Goal: Information Seeking & Learning: Check status

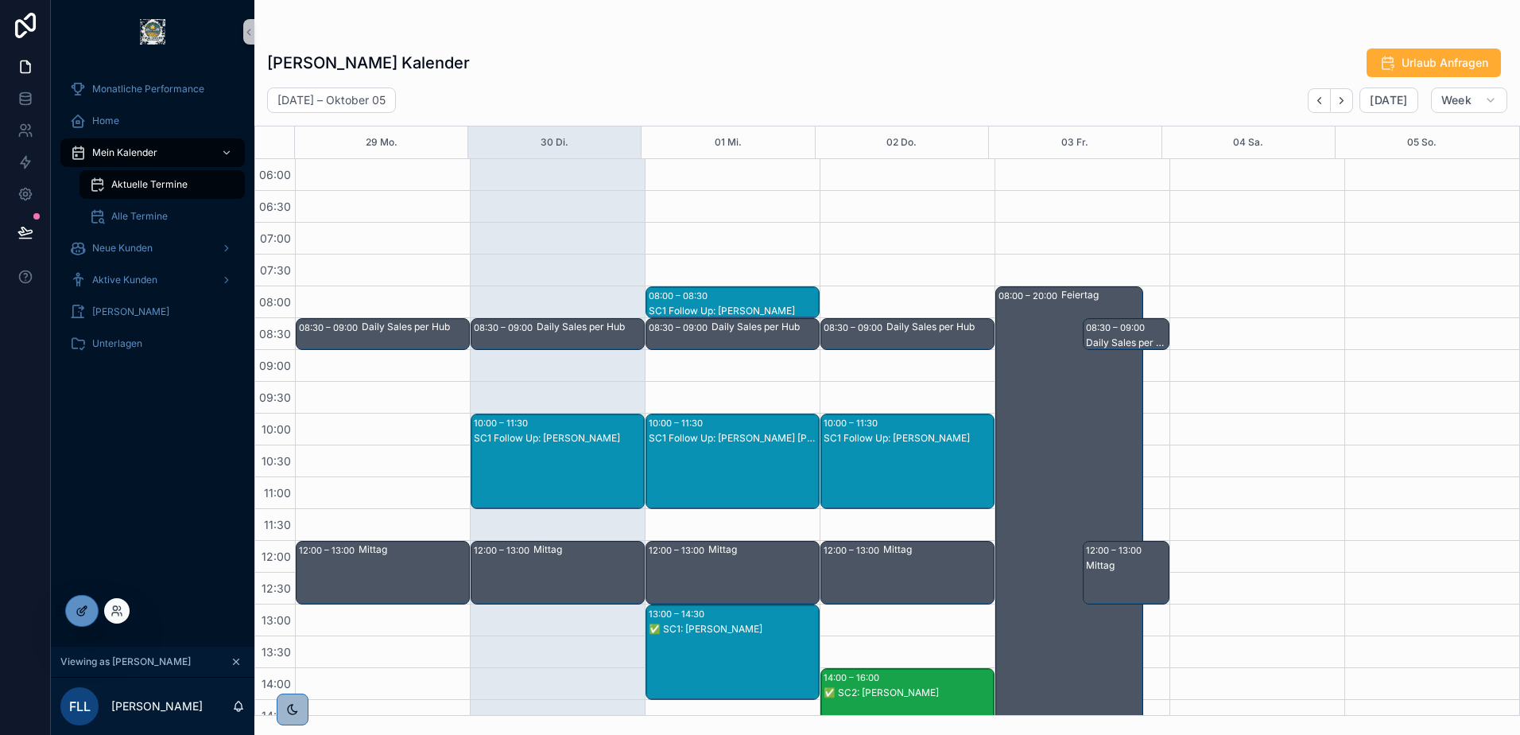
scroll to position [303, 0]
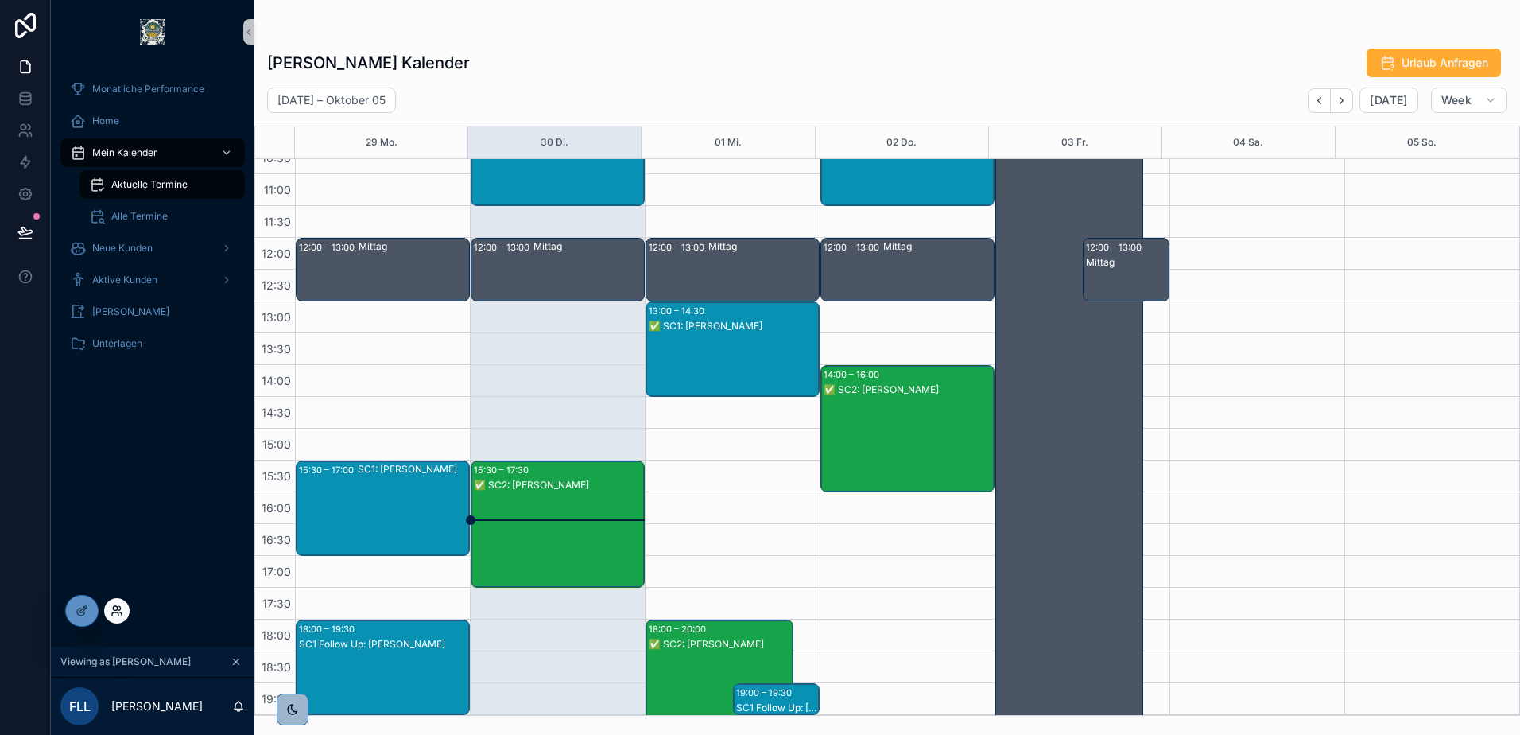
click at [121, 616] on icon at bounding box center [117, 610] width 13 height 13
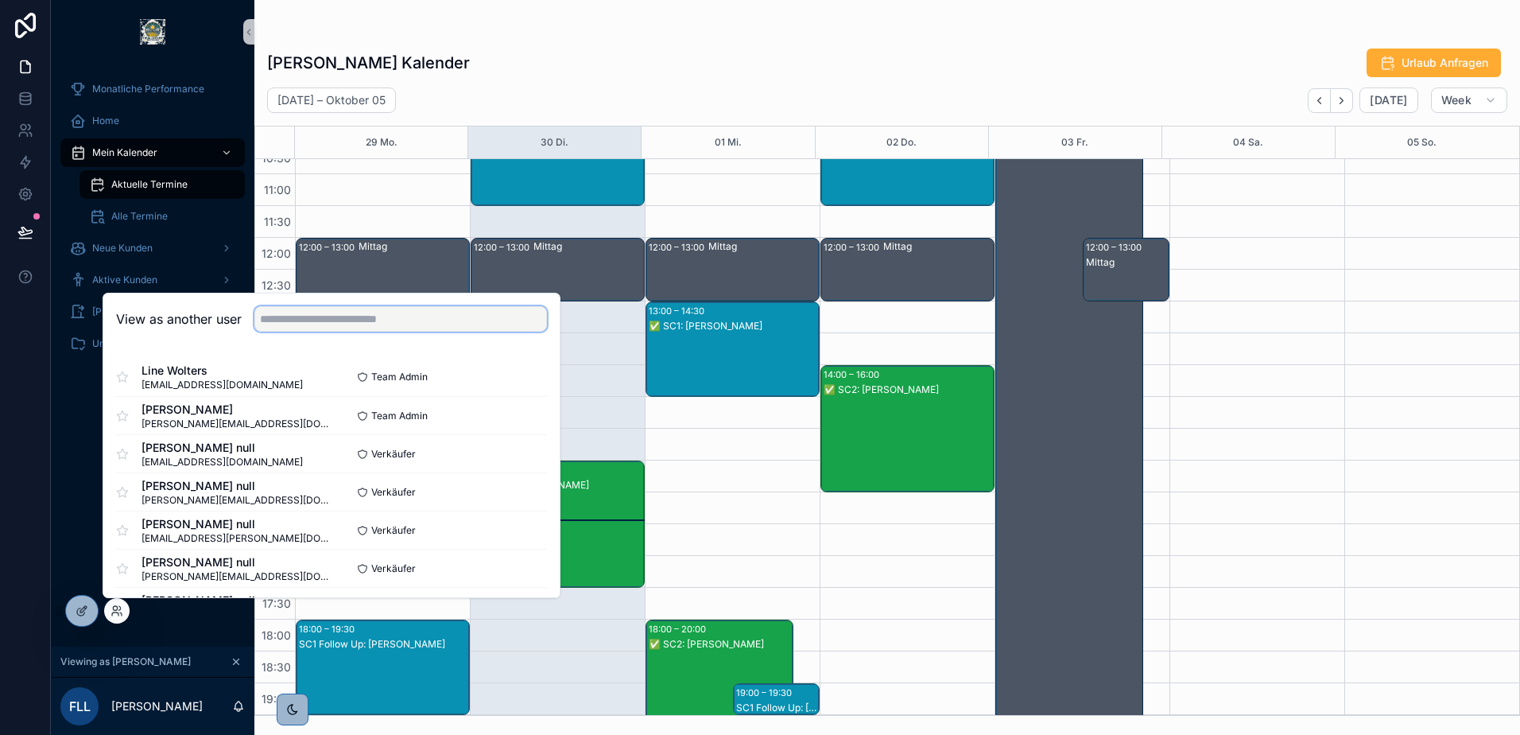
click at [300, 323] on input "text" at bounding box center [400, 318] width 293 height 25
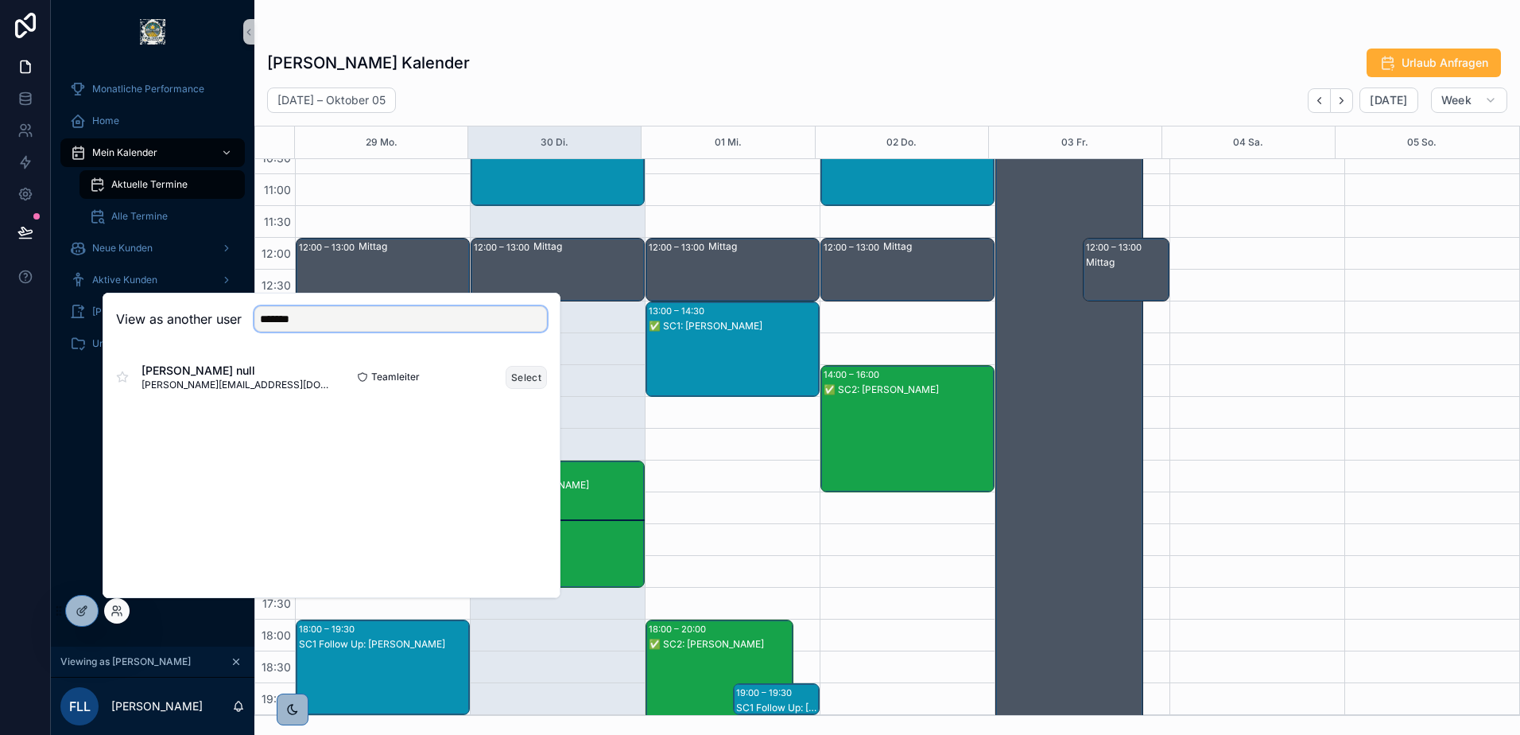
type input "*******"
click at [511, 376] on button "Select" at bounding box center [526, 377] width 41 height 23
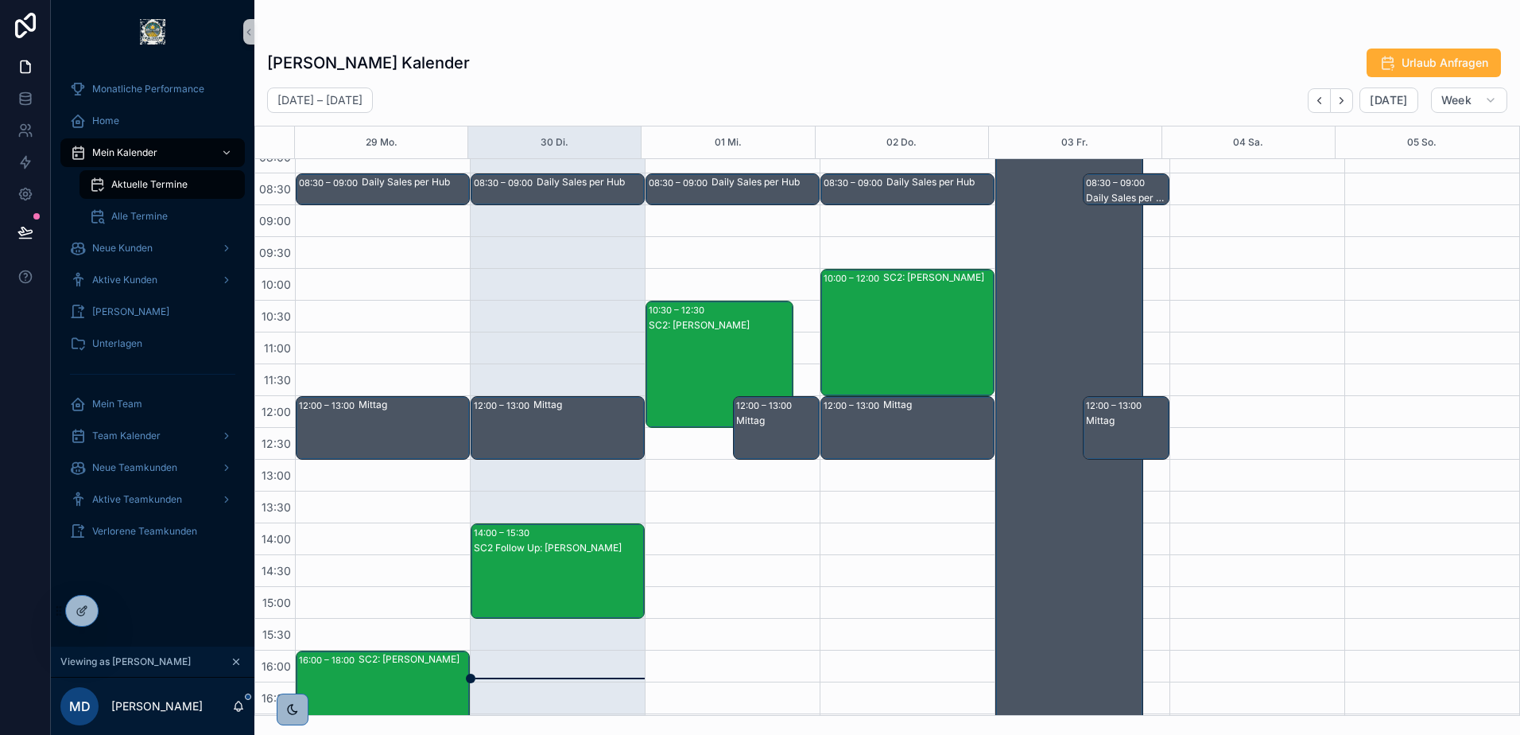
scroll to position [143, 0]
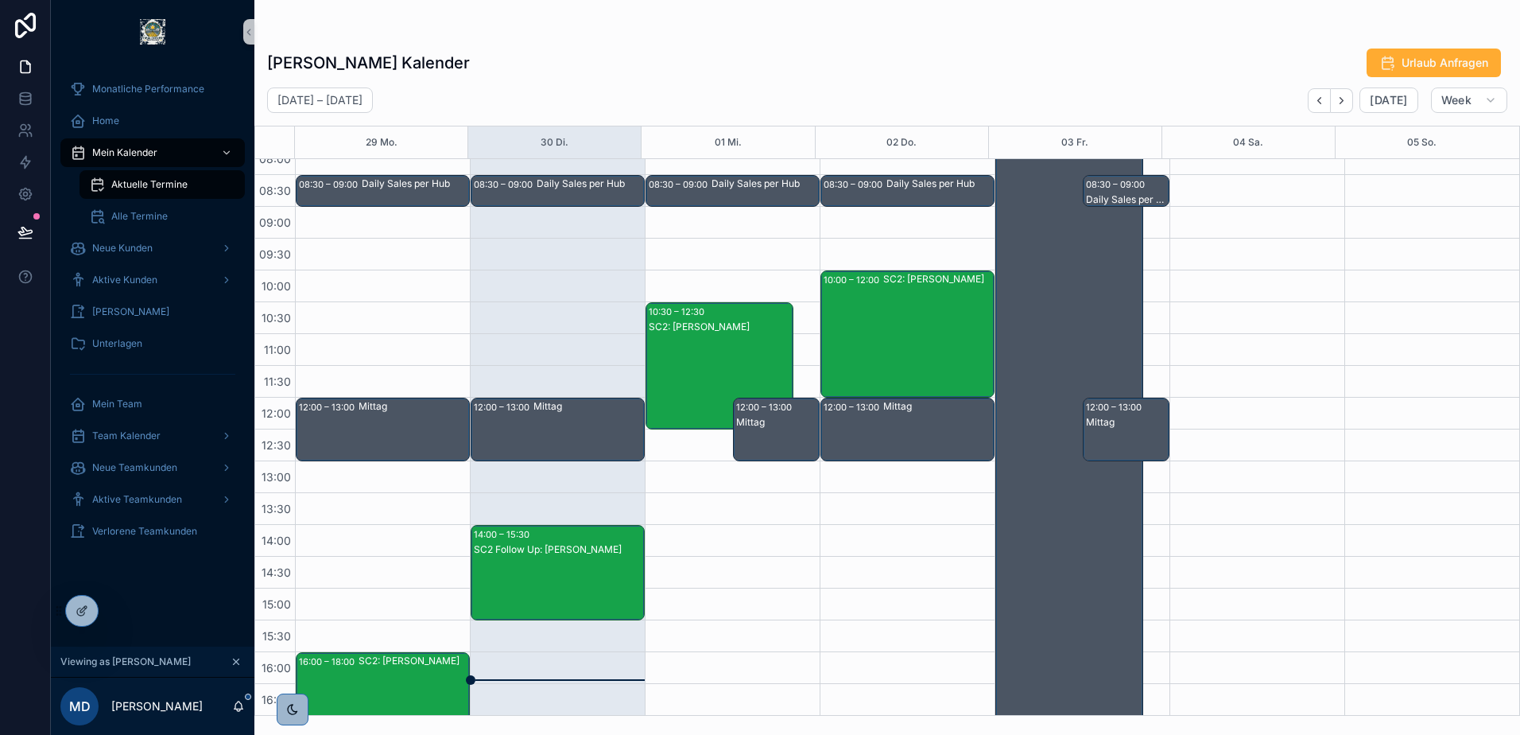
click at [139, 181] on span "Aktuelle Termine" at bounding box center [149, 184] width 76 height 13
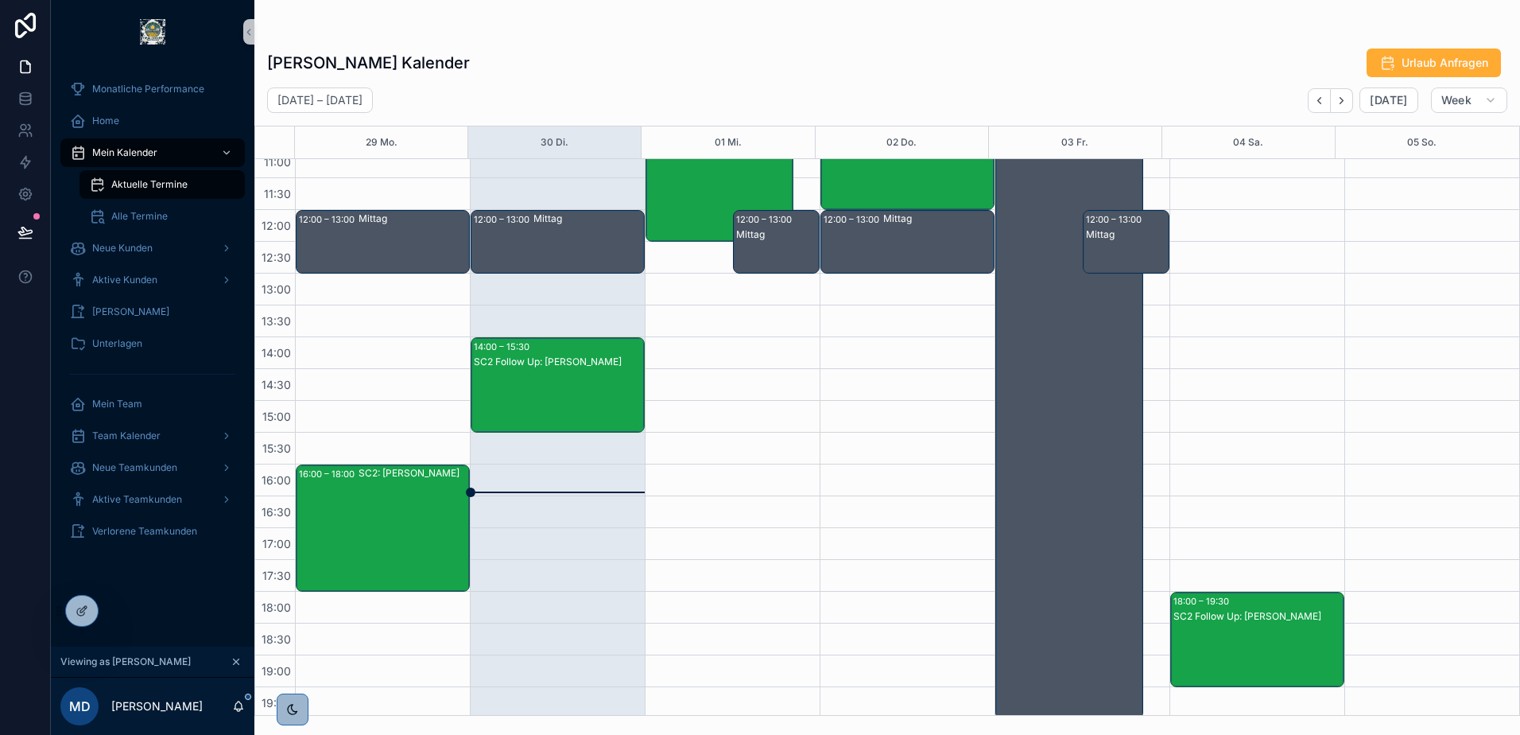
scroll to position [303, 0]
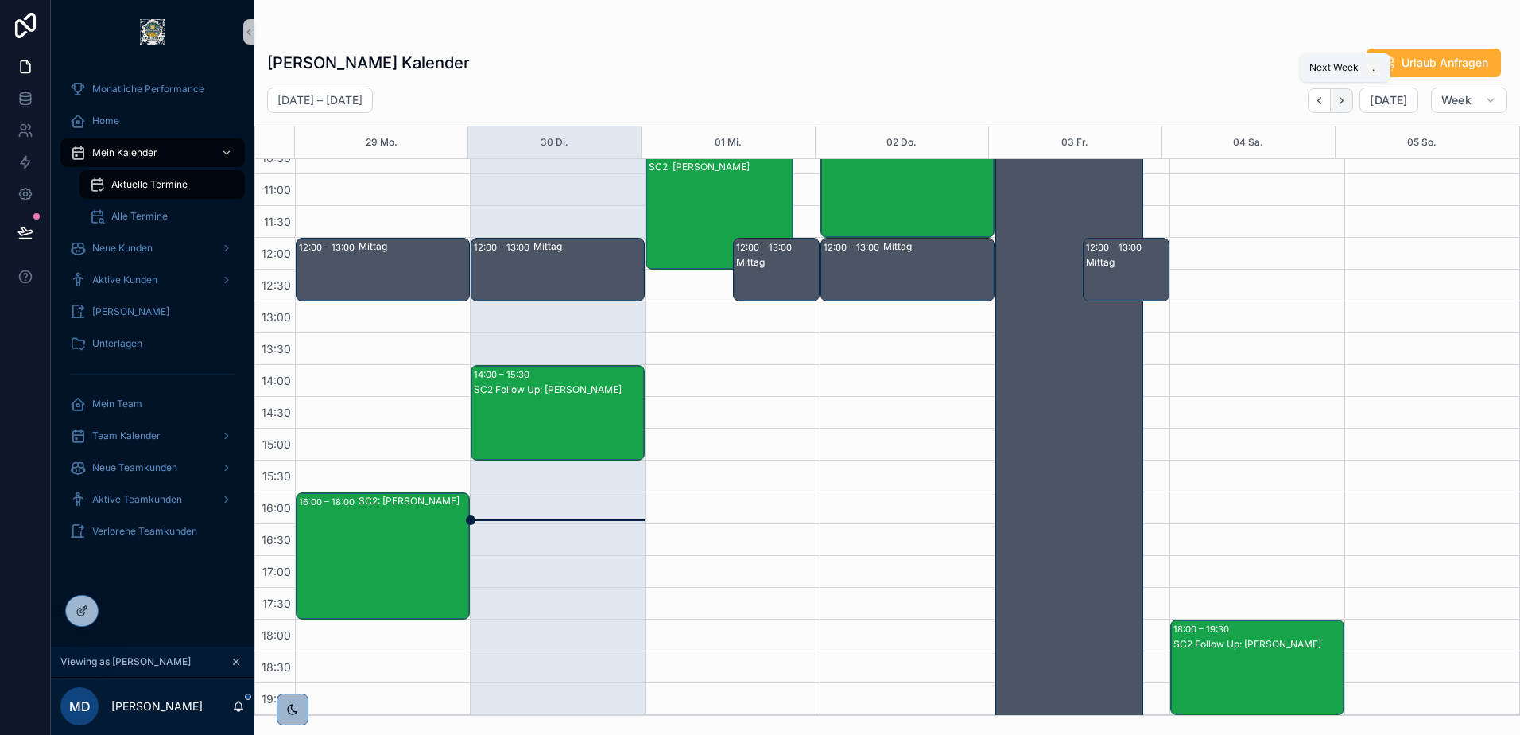
click at [1353, 100] on button "Next" at bounding box center [1342, 100] width 22 height 25
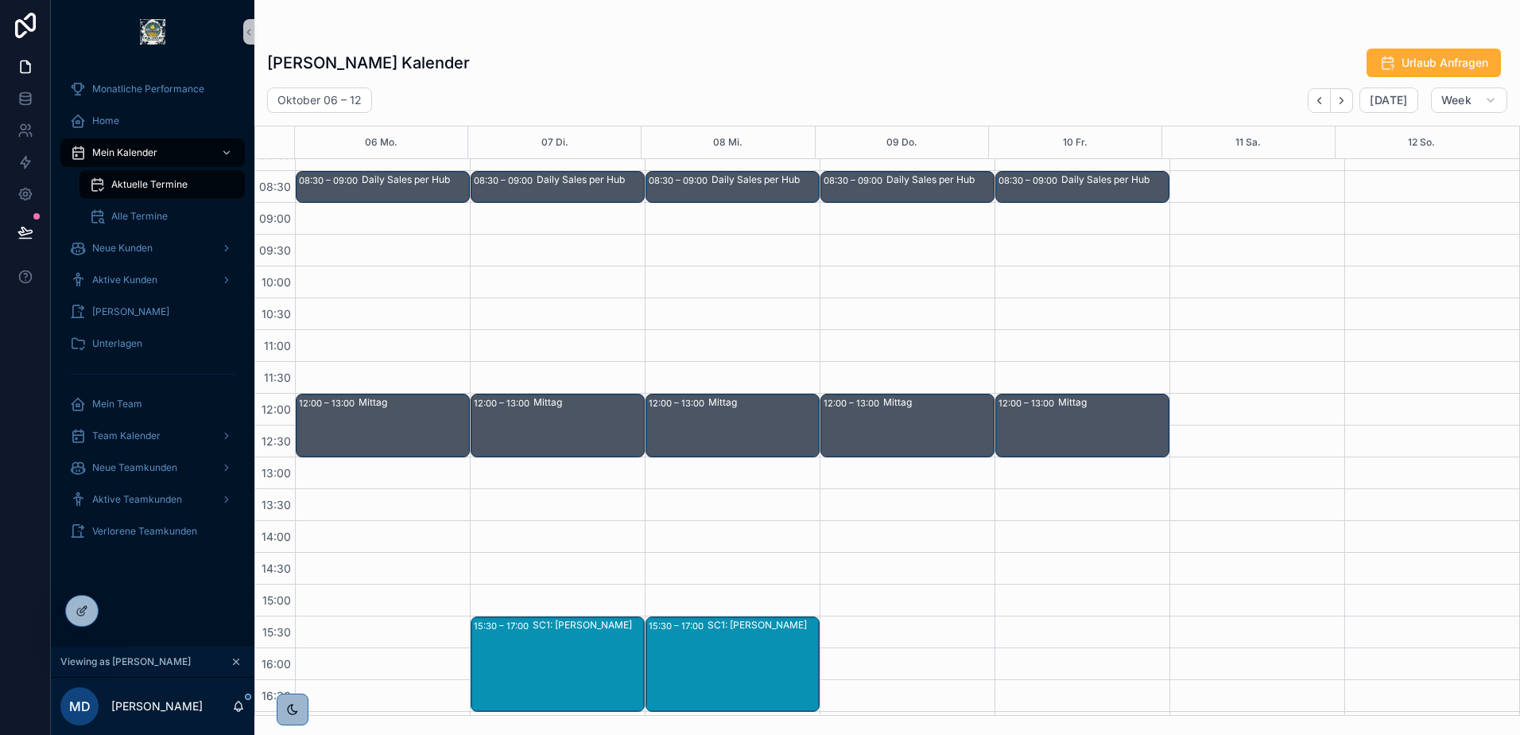
scroll to position [144, 0]
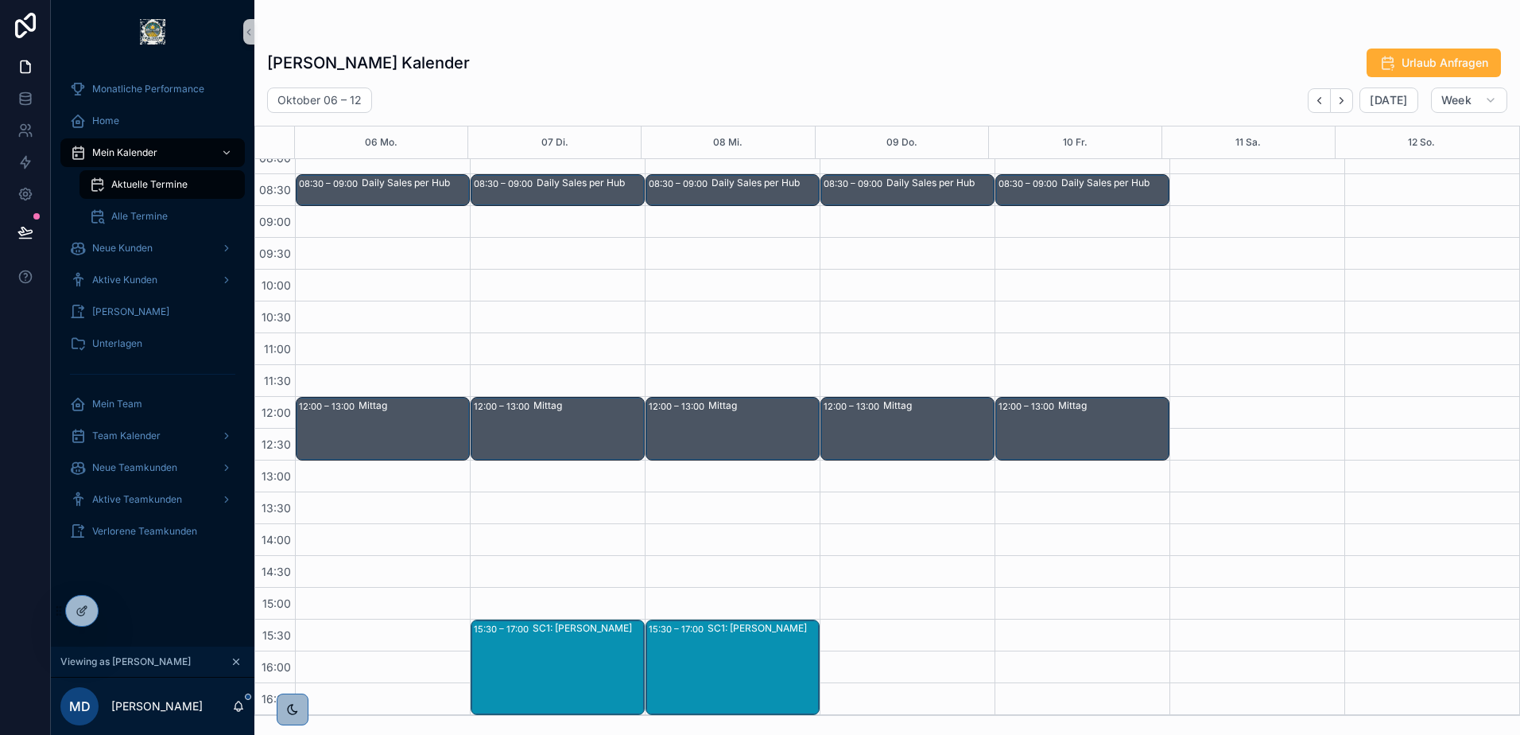
click at [585, 647] on div "SC1: [PERSON_NAME]" at bounding box center [588, 667] width 111 height 92
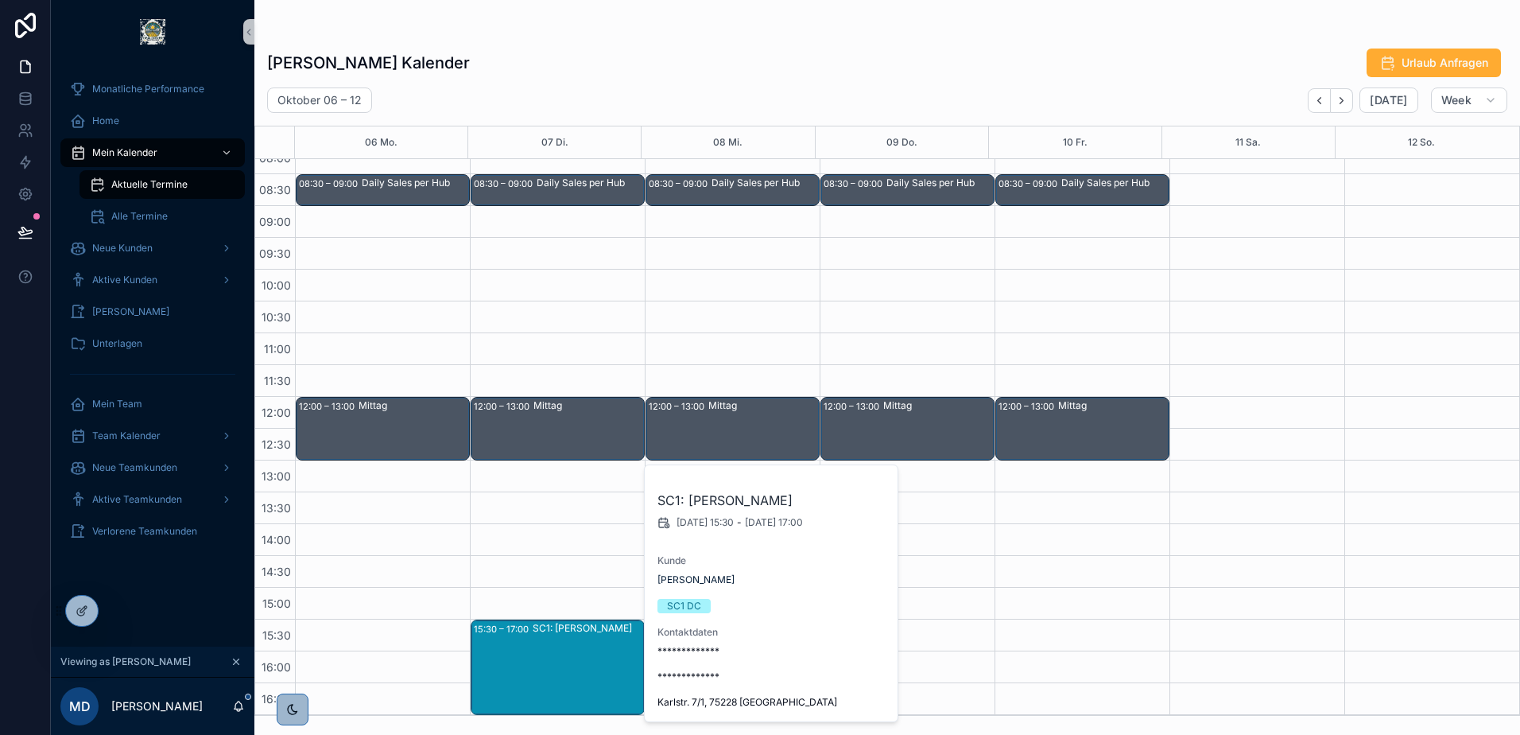
click at [709, 49] on div "[PERSON_NAME] Kalender Urlaub Anfragen" at bounding box center [887, 63] width 1241 height 30
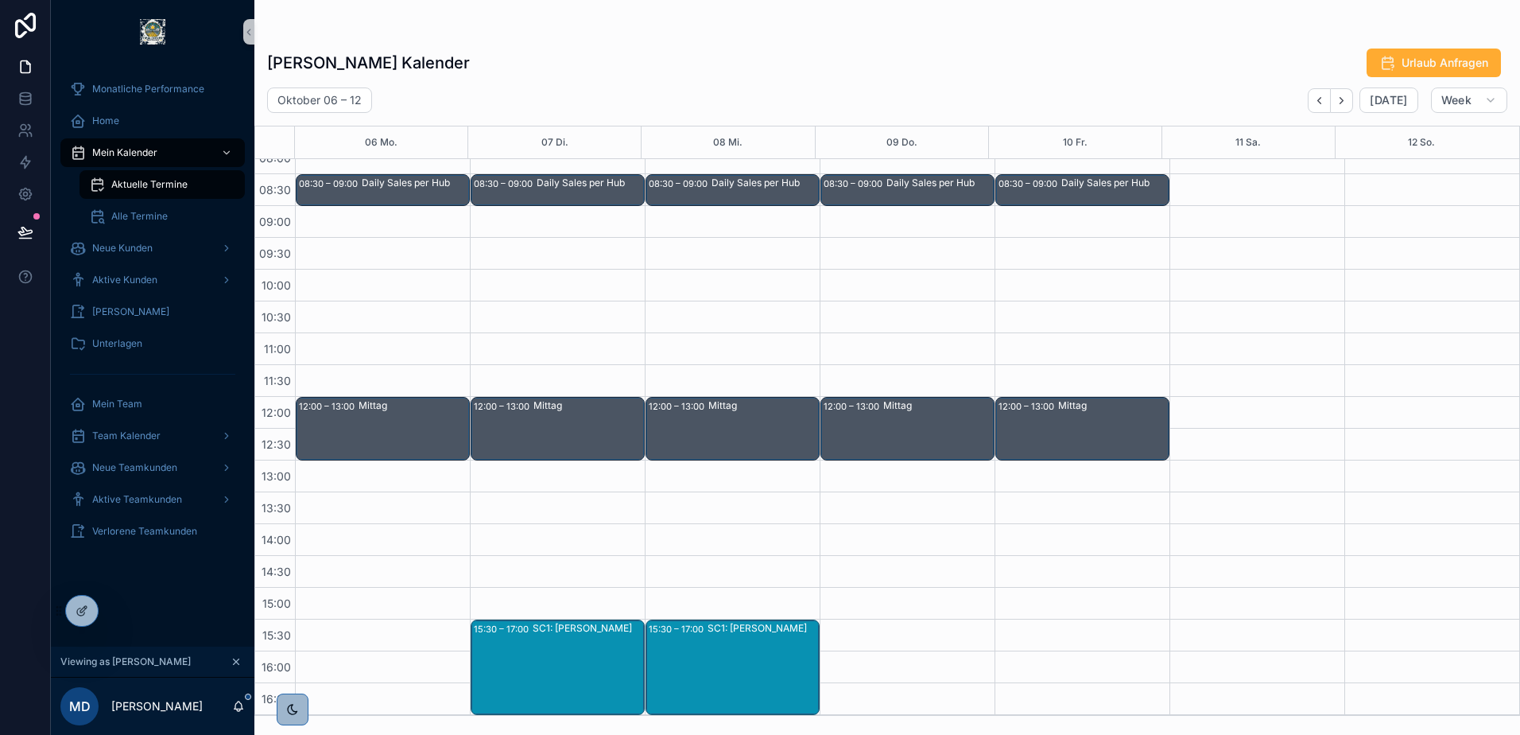
click at [722, 660] on div "SC1: [PERSON_NAME]" at bounding box center [763, 667] width 111 height 92
click at [804, 42] on div "[PERSON_NAME] Kalender Urlaub Anfragen [DATE] – [DATE] [DATE] Week 06 Mo. 07 Di…" at bounding box center [887, 377] width 1266 height 678
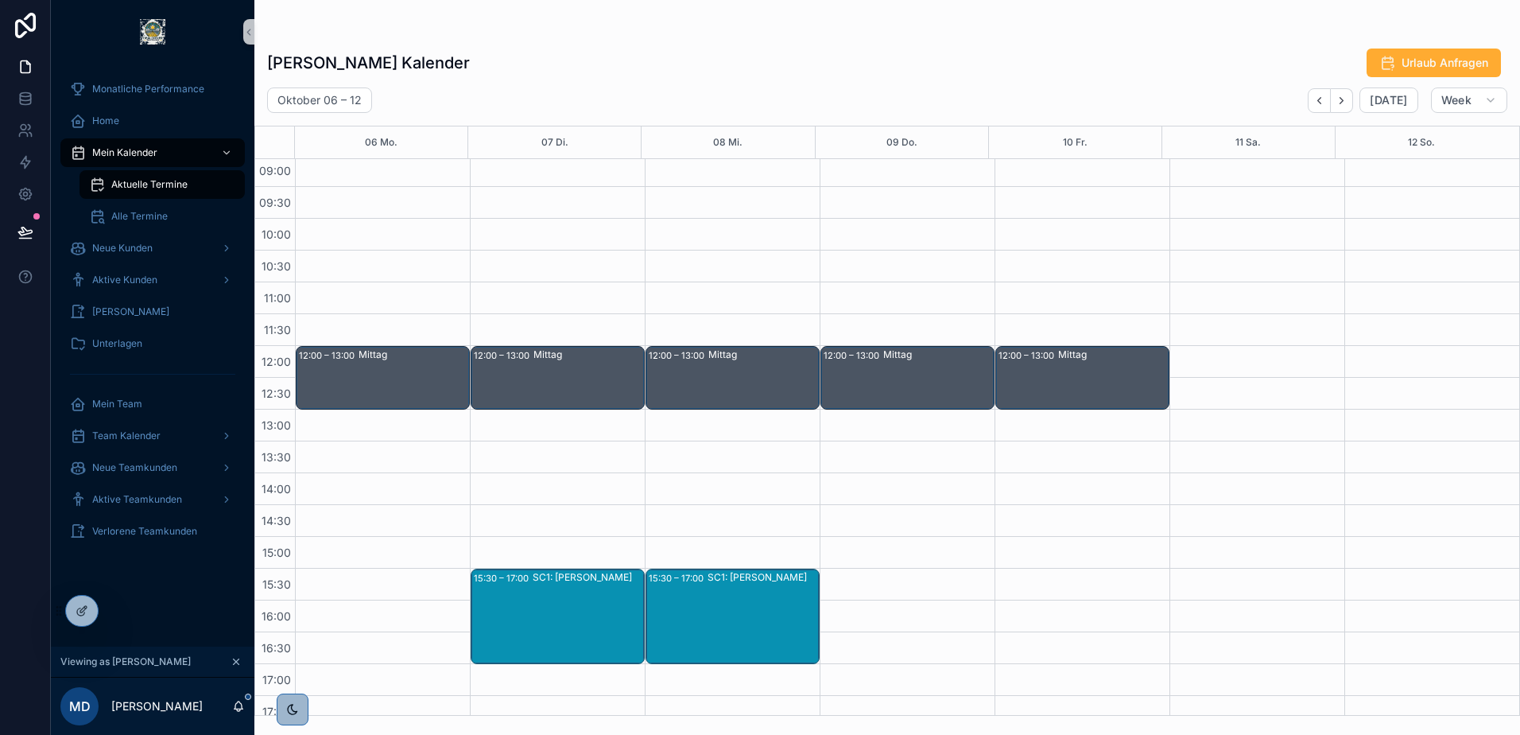
scroll to position [223, 0]
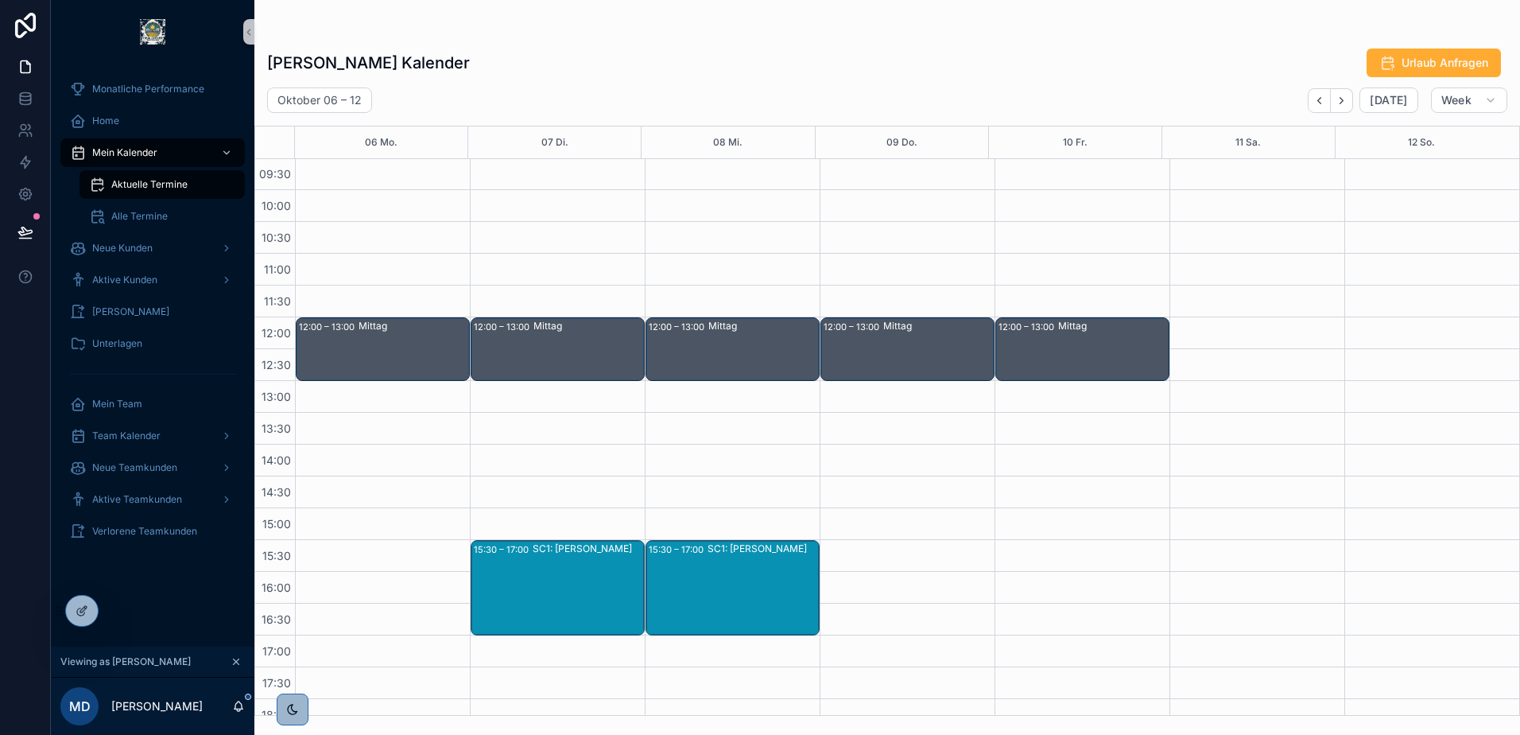
click at [574, 572] on div "SC1: [PERSON_NAME]" at bounding box center [588, 588] width 111 height 92
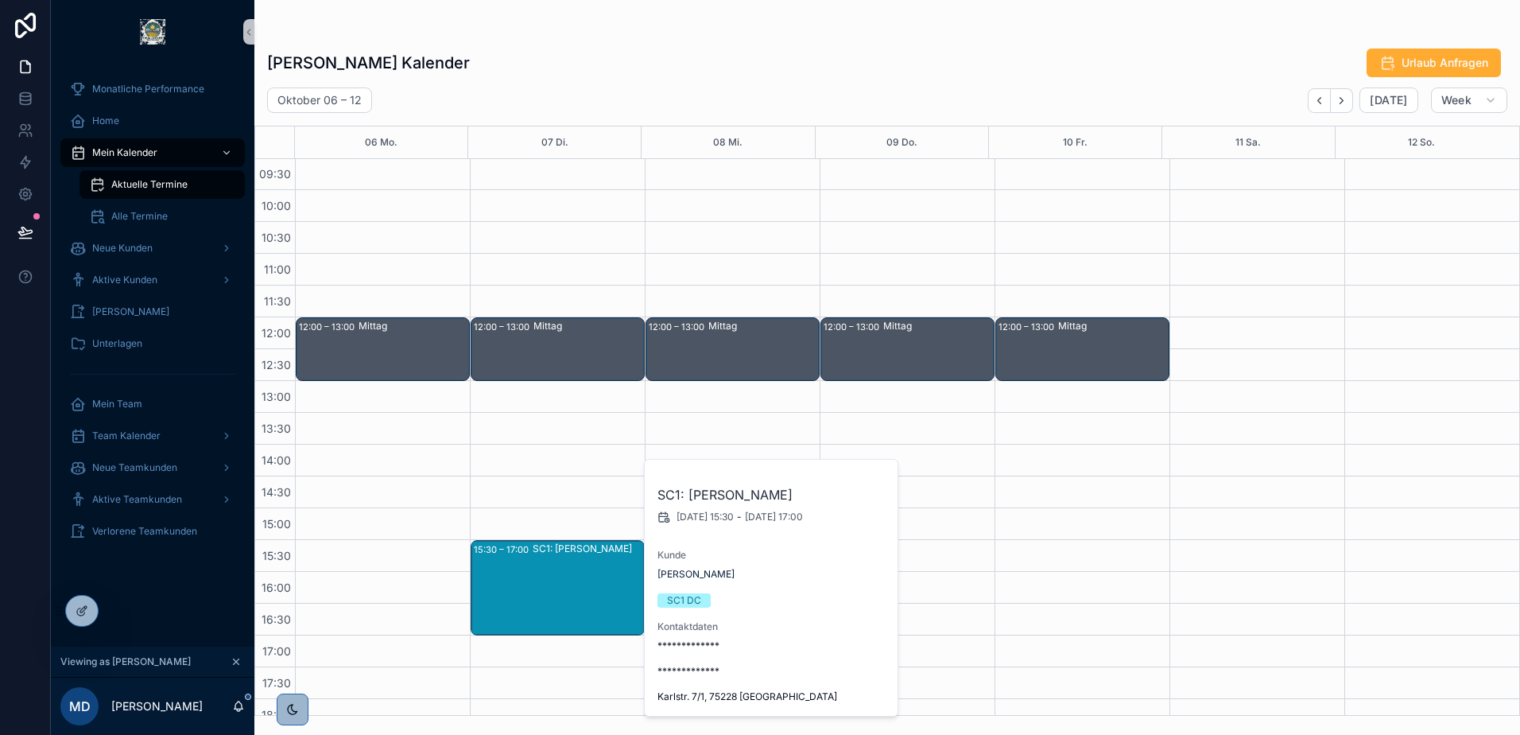
click at [763, 64] on div "[PERSON_NAME] Kalender Urlaub Anfragen" at bounding box center [887, 63] width 1241 height 30
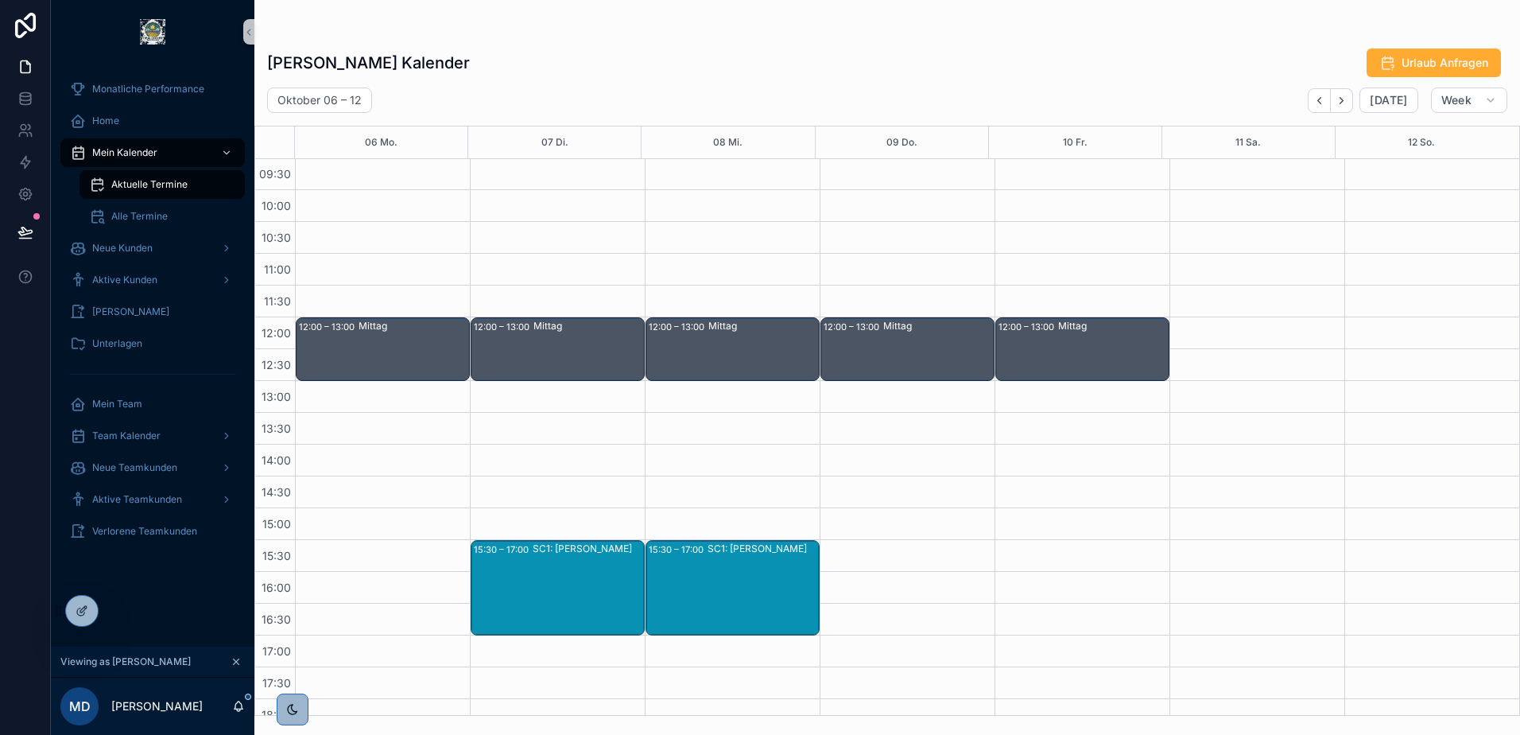
click at [767, 576] on div "SC1: [PERSON_NAME]" at bounding box center [763, 588] width 111 height 92
click at [791, 68] on div "[PERSON_NAME] Kalender Urlaub Anfragen" at bounding box center [887, 63] width 1241 height 30
click at [1330, 104] on button "Back" at bounding box center [1319, 100] width 23 height 25
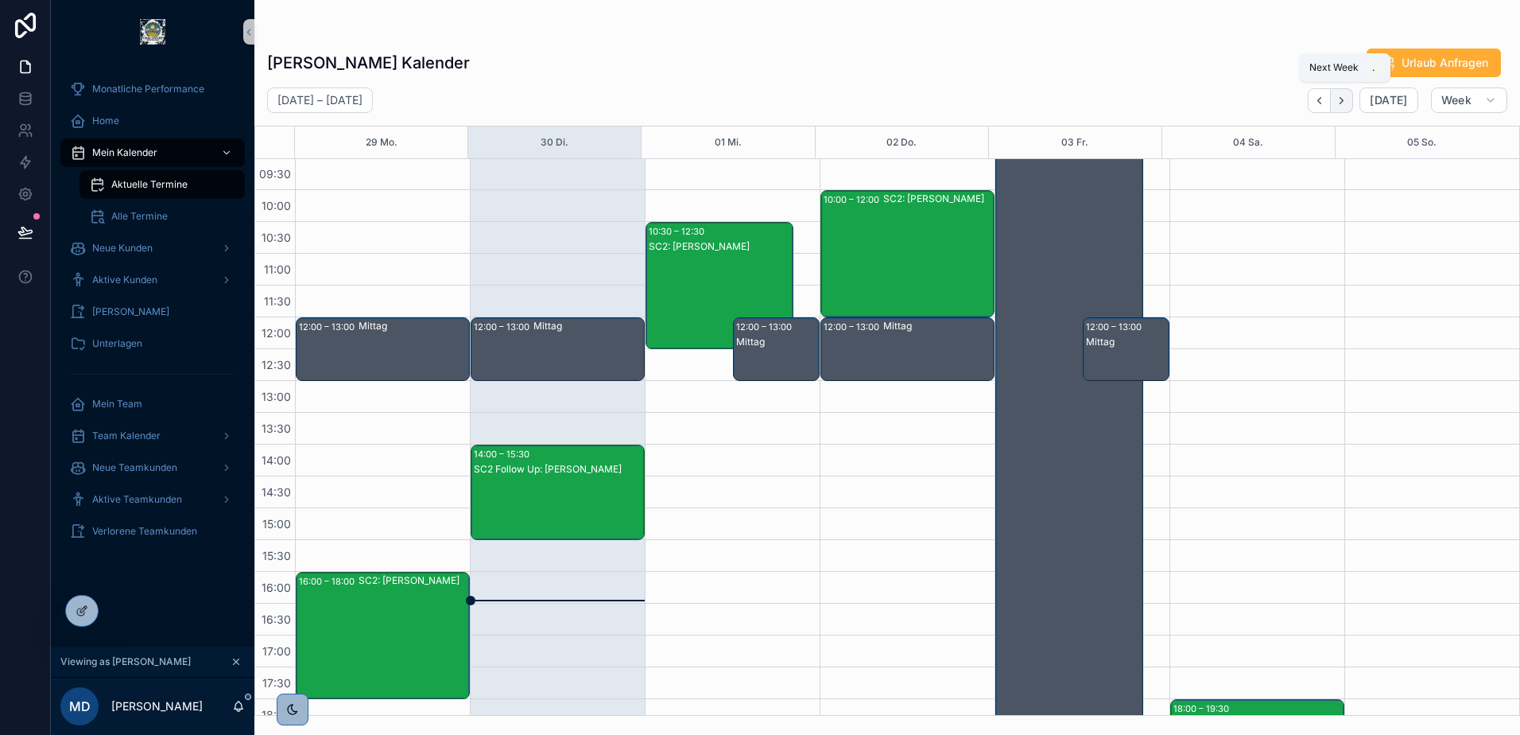
click at [1353, 99] on button "Next" at bounding box center [1342, 100] width 22 height 25
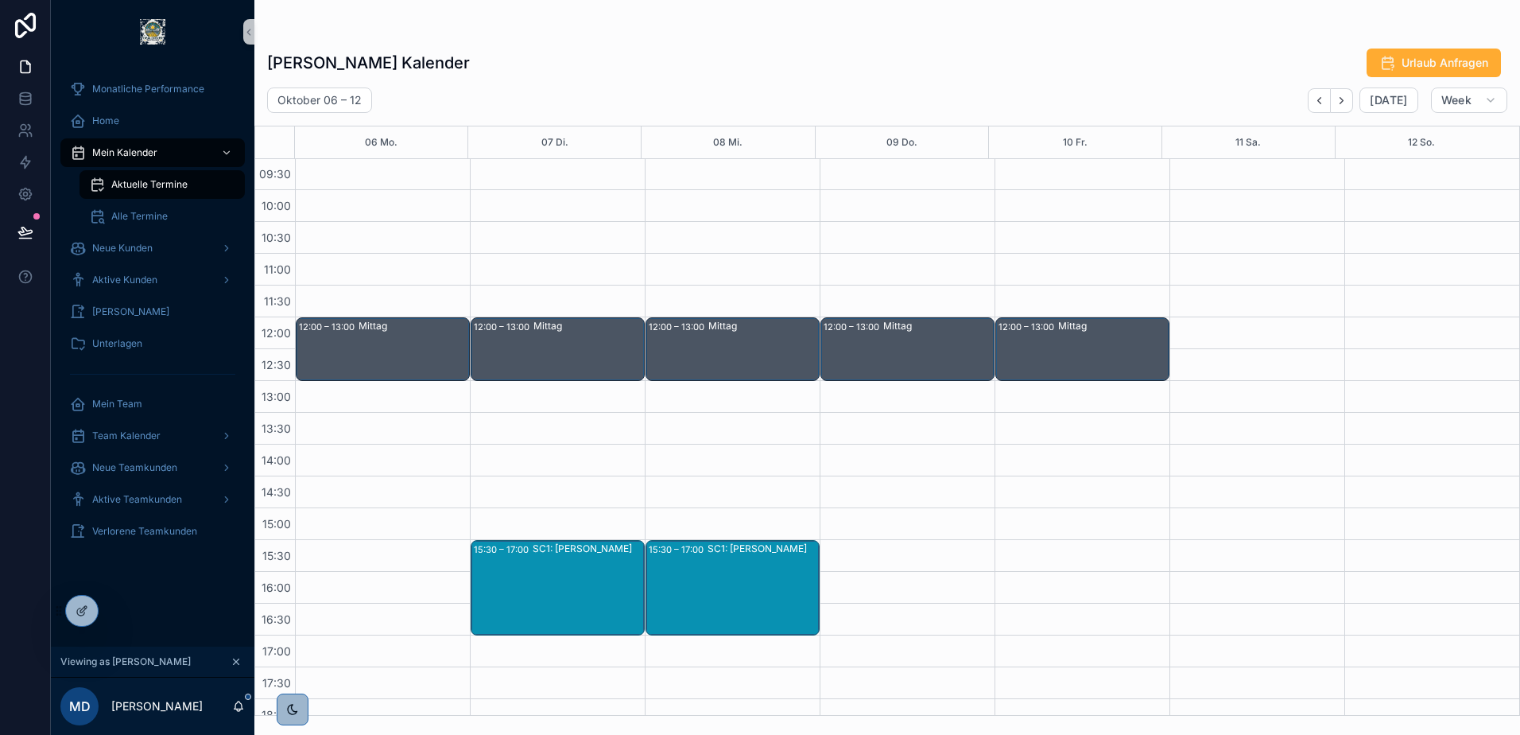
click at [708, 555] on div "SC1: [PERSON_NAME]" at bounding box center [763, 548] width 111 height 13
click at [567, 584] on div "SC1: [PERSON_NAME]" at bounding box center [588, 588] width 111 height 92
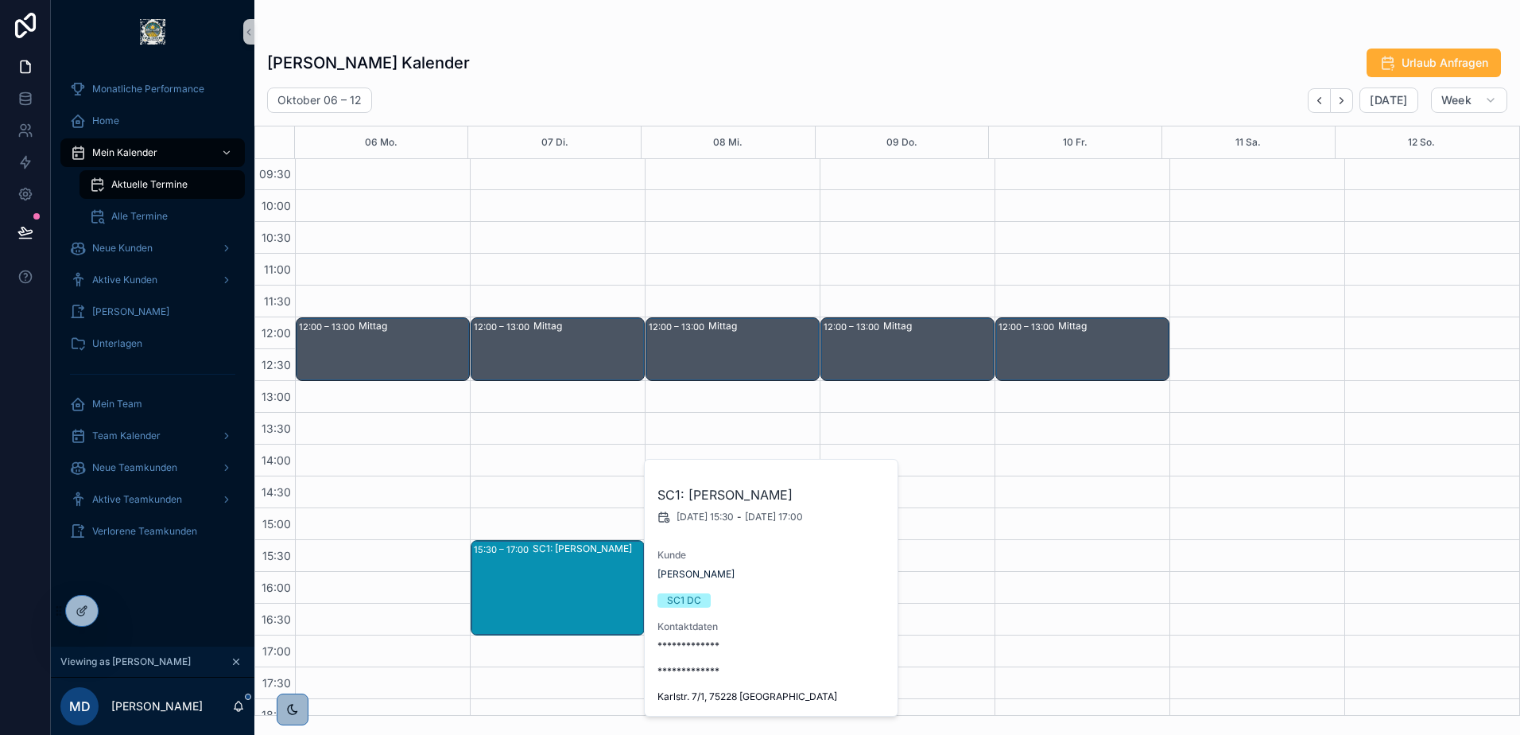
click at [837, 48] on div "[PERSON_NAME] Kalender Urlaub Anfragen" at bounding box center [887, 63] width 1241 height 30
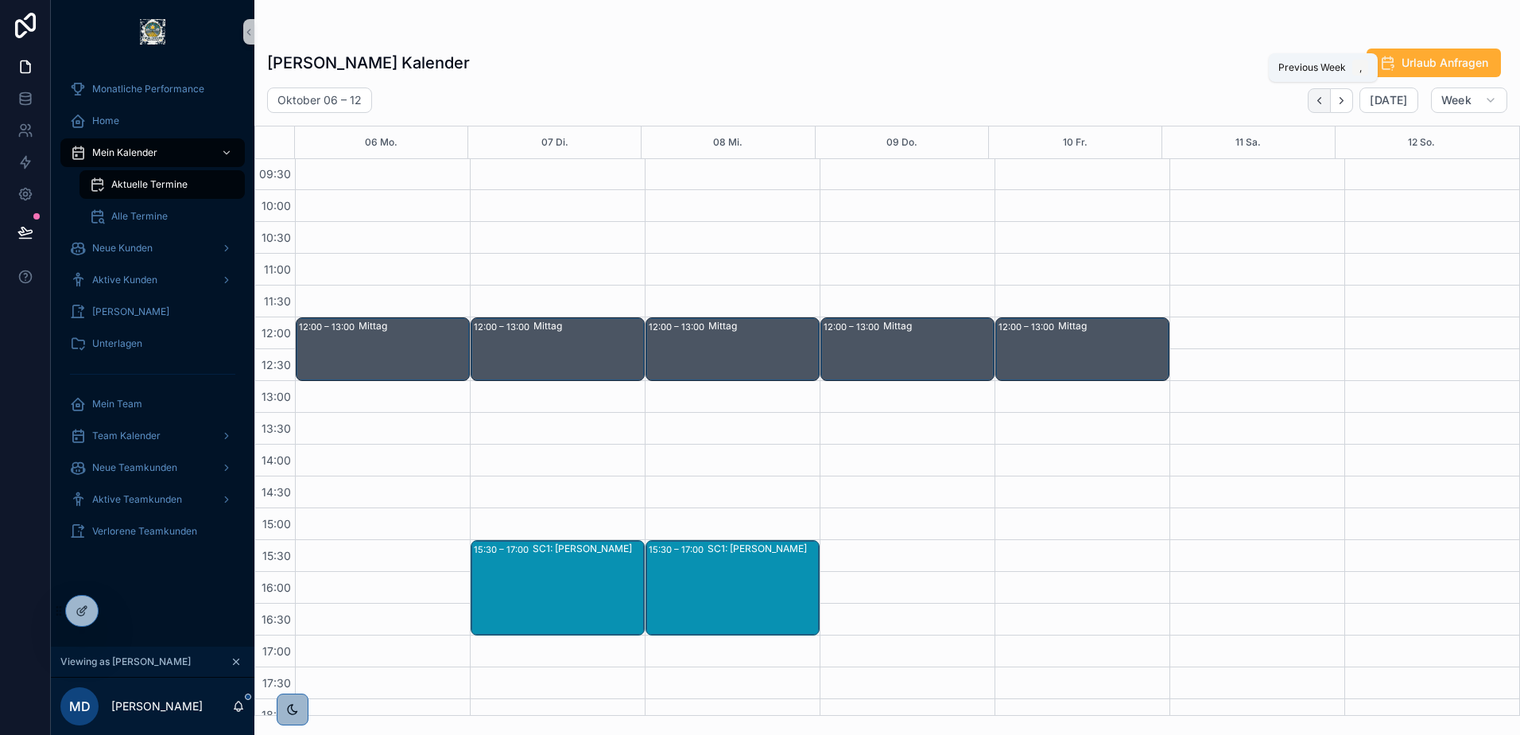
click at [1317, 108] on button "Back" at bounding box center [1319, 100] width 23 height 25
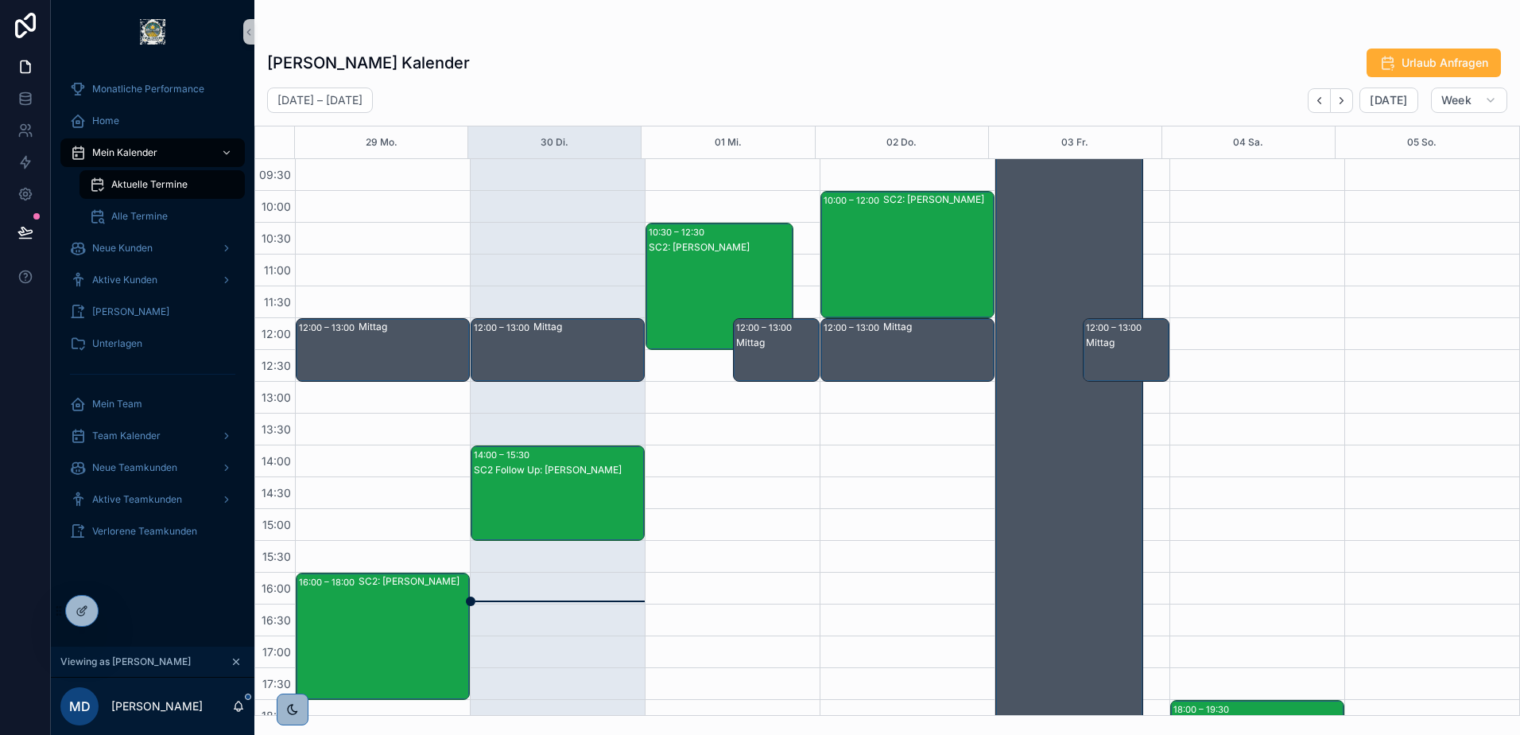
scroll to position [239, 0]
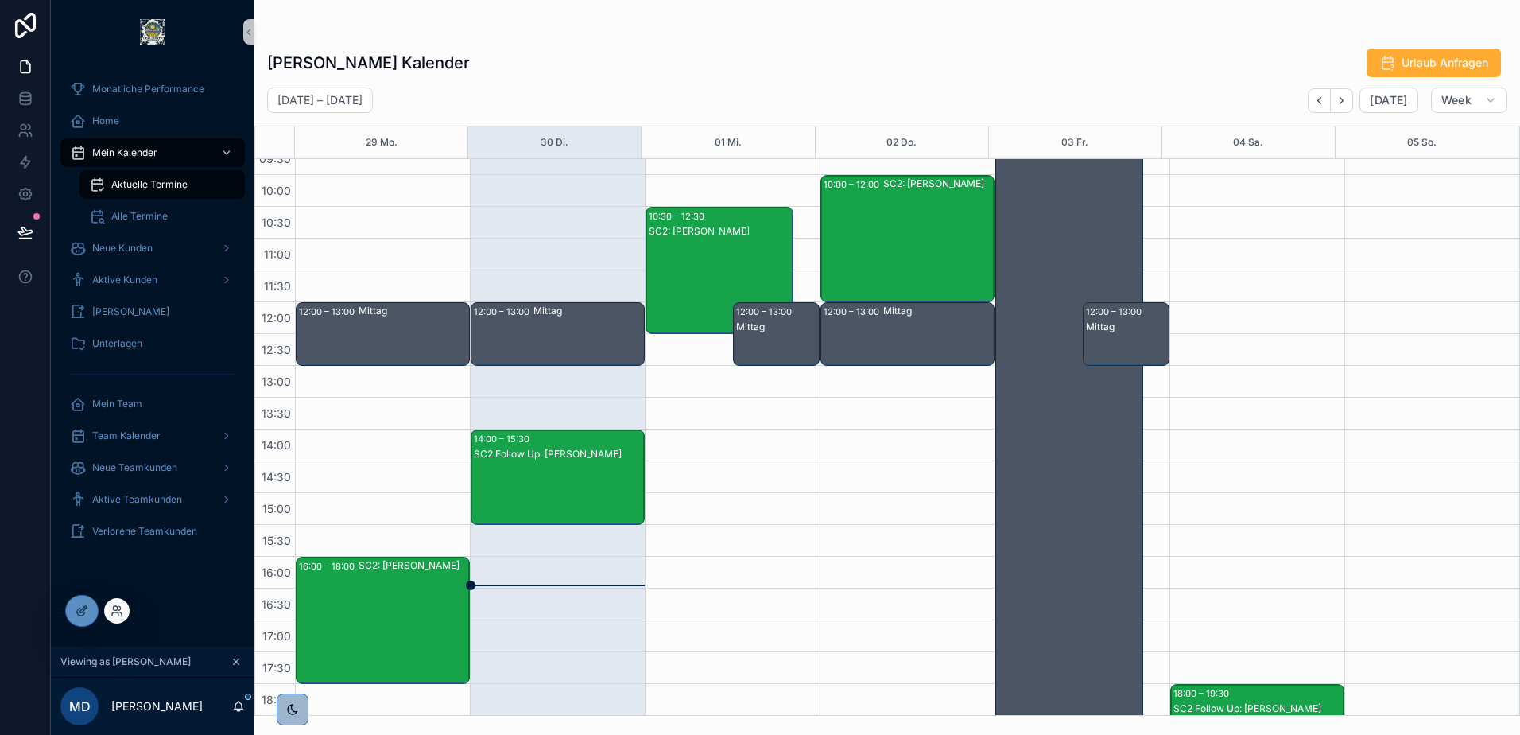
click at [124, 607] on div at bounding box center [116, 610] width 25 height 25
click at [802, 51] on div "[PERSON_NAME] Kalender Urlaub Anfragen" at bounding box center [887, 63] width 1241 height 30
